Goal: Submit feedback/report problem: Submit feedback/report problem

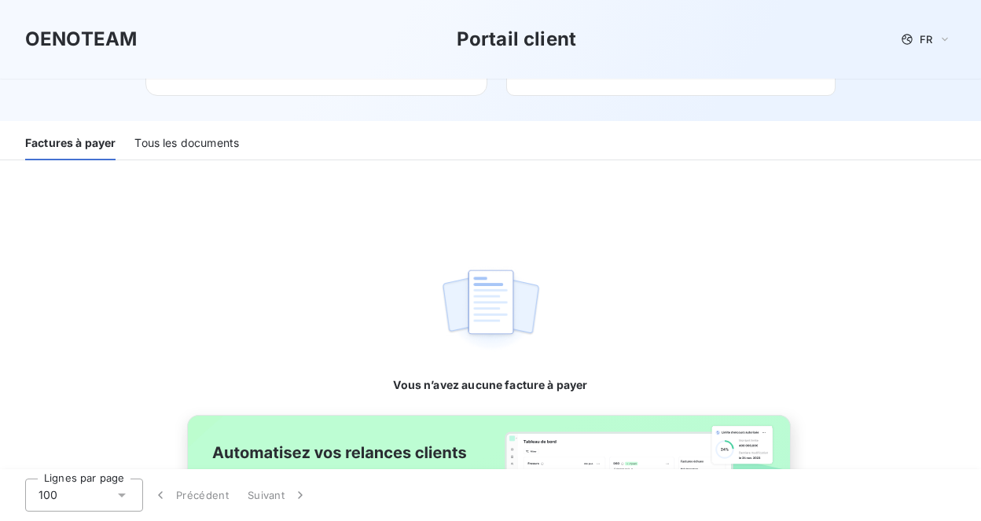
scroll to position [182, 0]
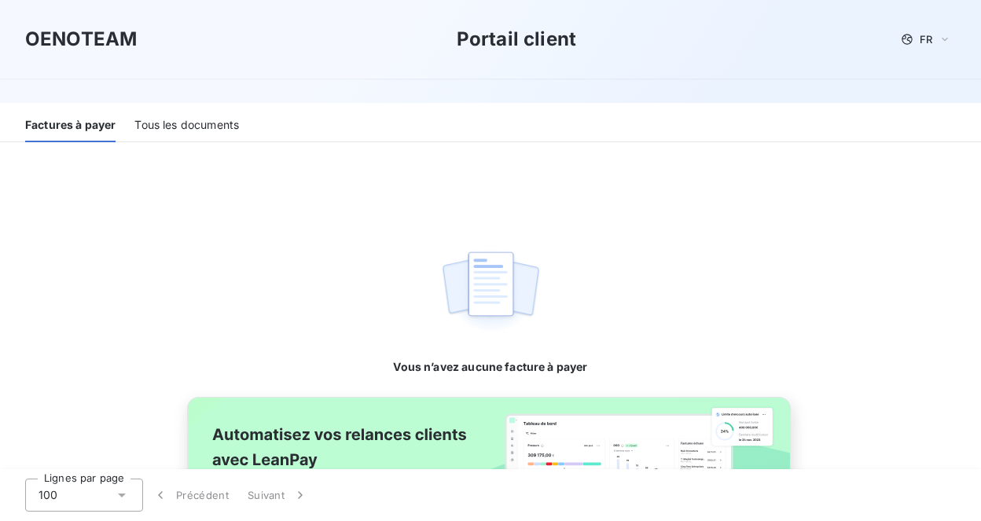
click at [218, 128] on div "Tous les documents" at bounding box center [186, 125] width 105 height 33
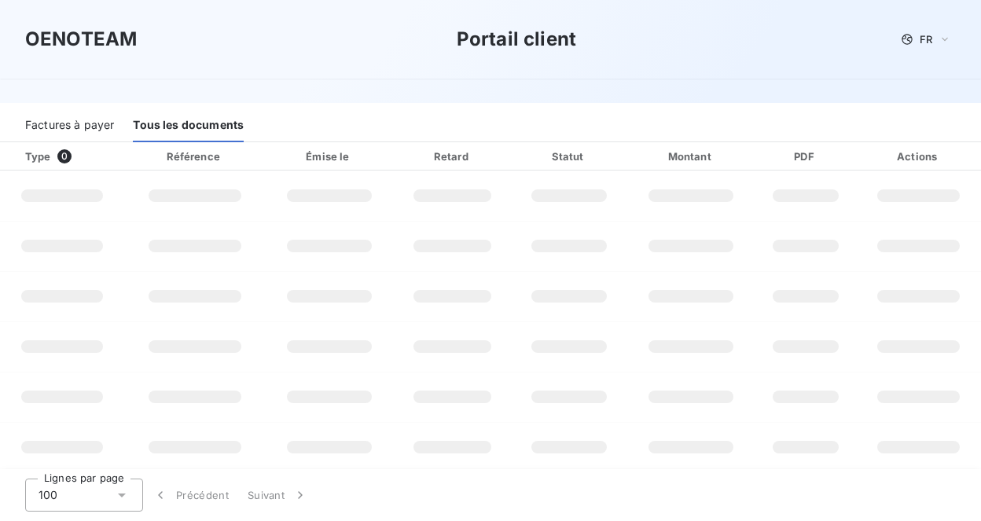
scroll to position [132, 0]
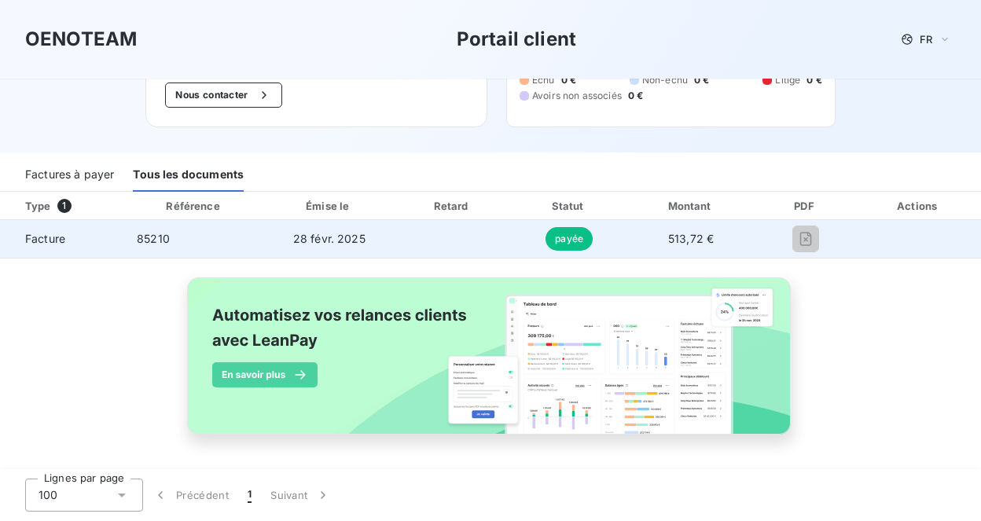
click at [55, 248] on td "Facture" at bounding box center [62, 239] width 124 height 38
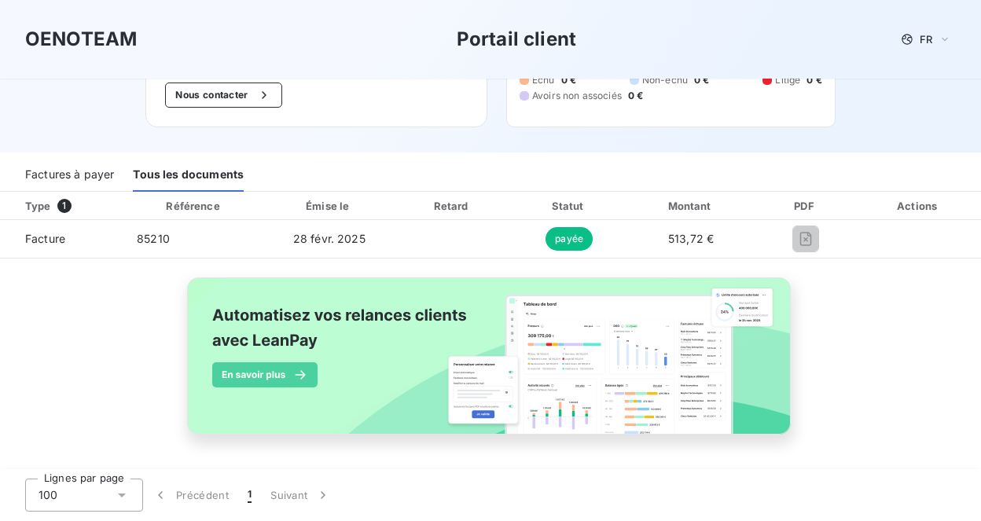
click at [52, 174] on div "Factures à payer" at bounding box center [69, 175] width 89 height 33
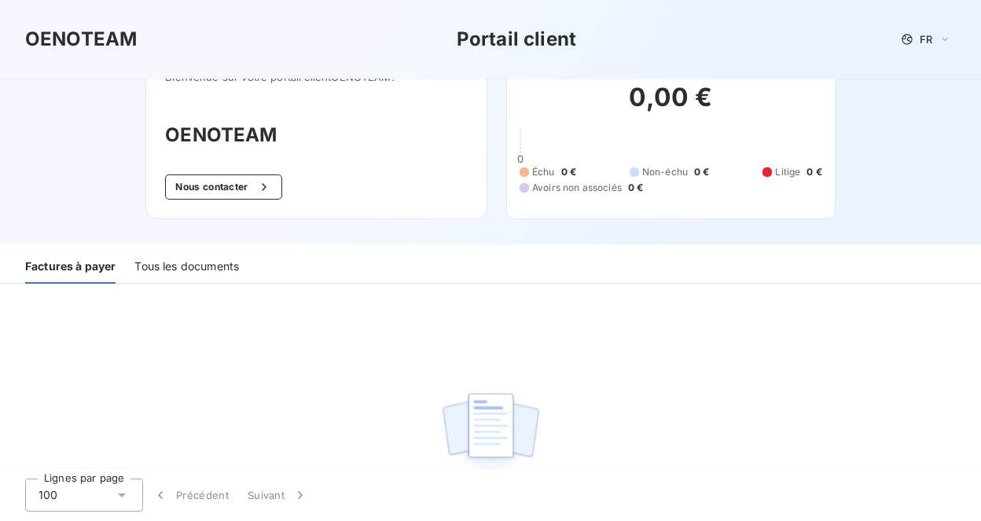
scroll to position [44, 0]
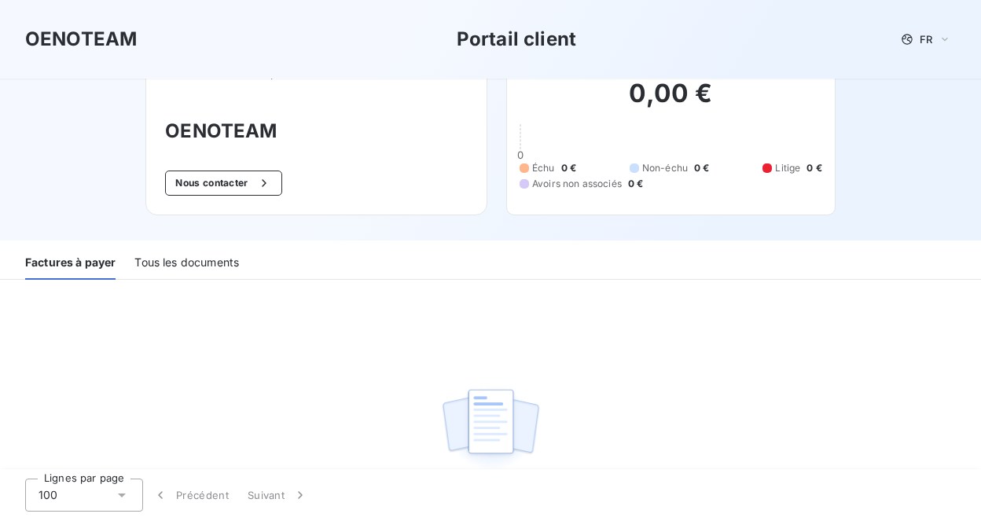
click at [178, 255] on div "Tous les documents" at bounding box center [186, 263] width 105 height 33
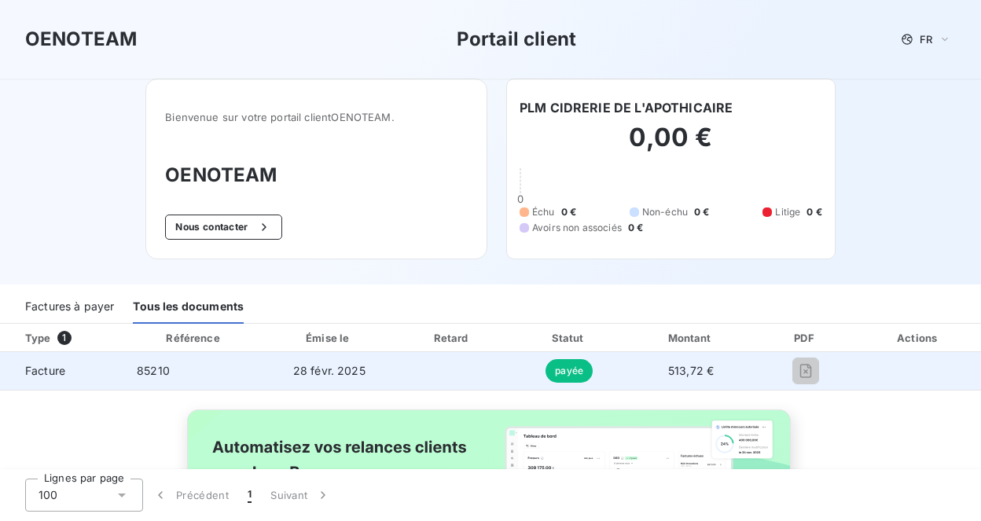
scroll to position [2, 0]
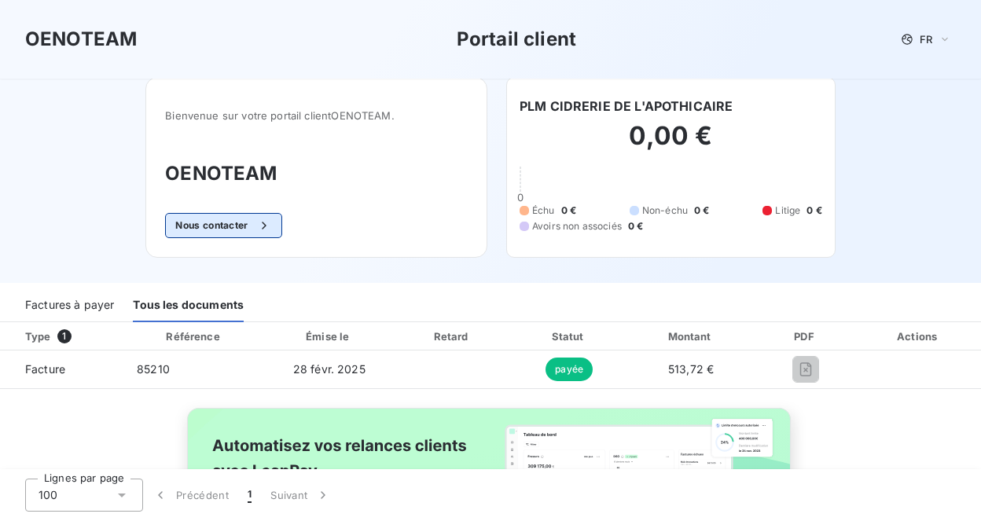
click at [211, 224] on button "Nous contacter" at bounding box center [223, 225] width 116 height 25
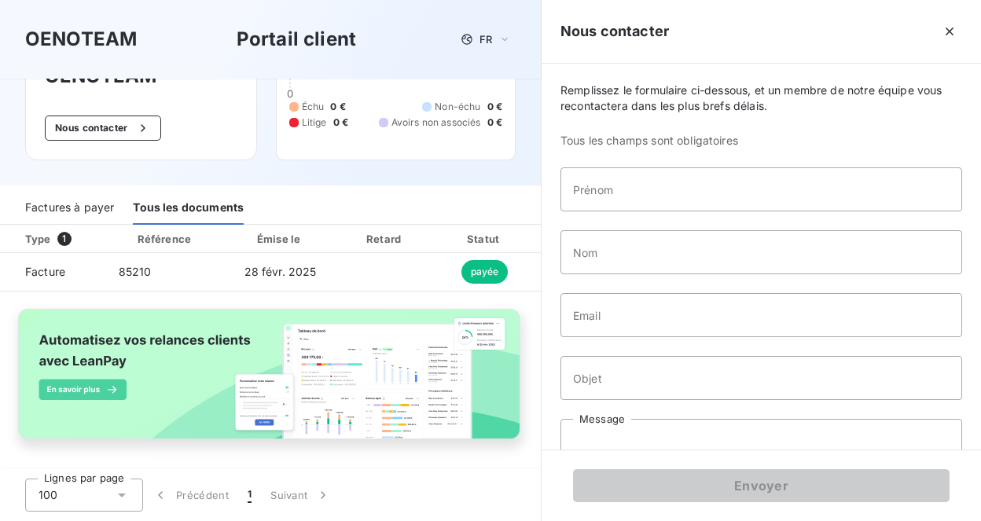
scroll to position [48, 0]
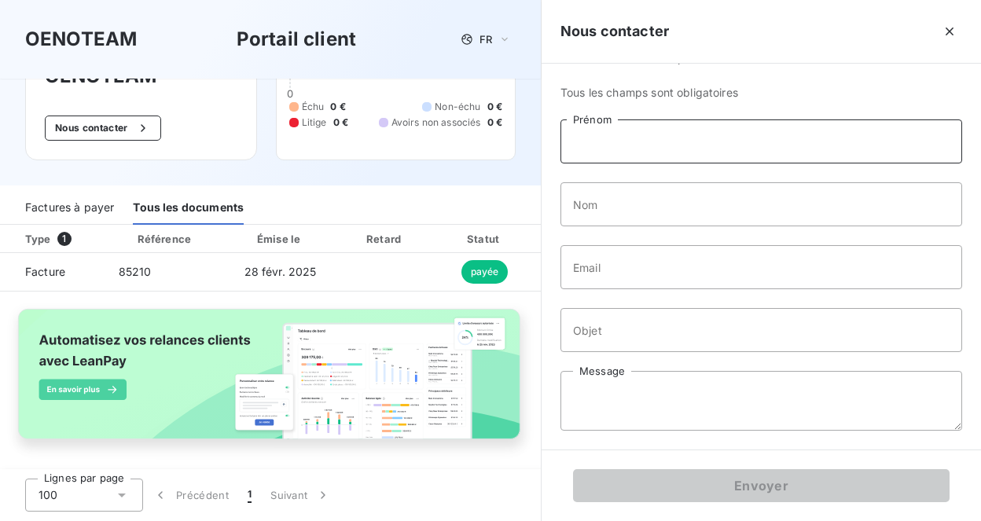
click at [688, 132] on input "Prénom" at bounding box center [761, 141] width 402 height 44
type input "[PERSON_NAME]"
type input "Huet"
type input "[EMAIL_ADDRESS][DOMAIN_NAME]"
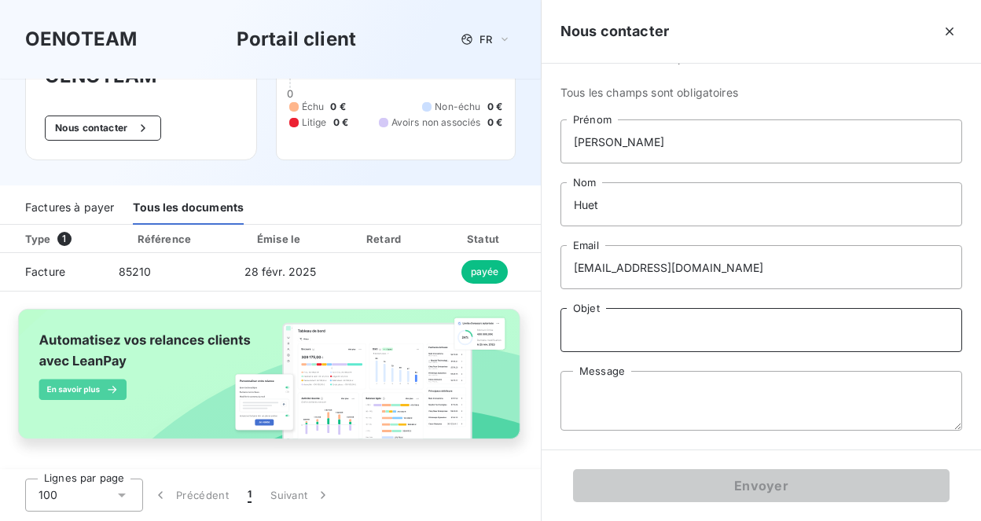
click at [647, 328] on input "Objet" at bounding box center [761, 330] width 402 height 44
type input "Facture"
